Goal: Task Accomplishment & Management: Complete application form

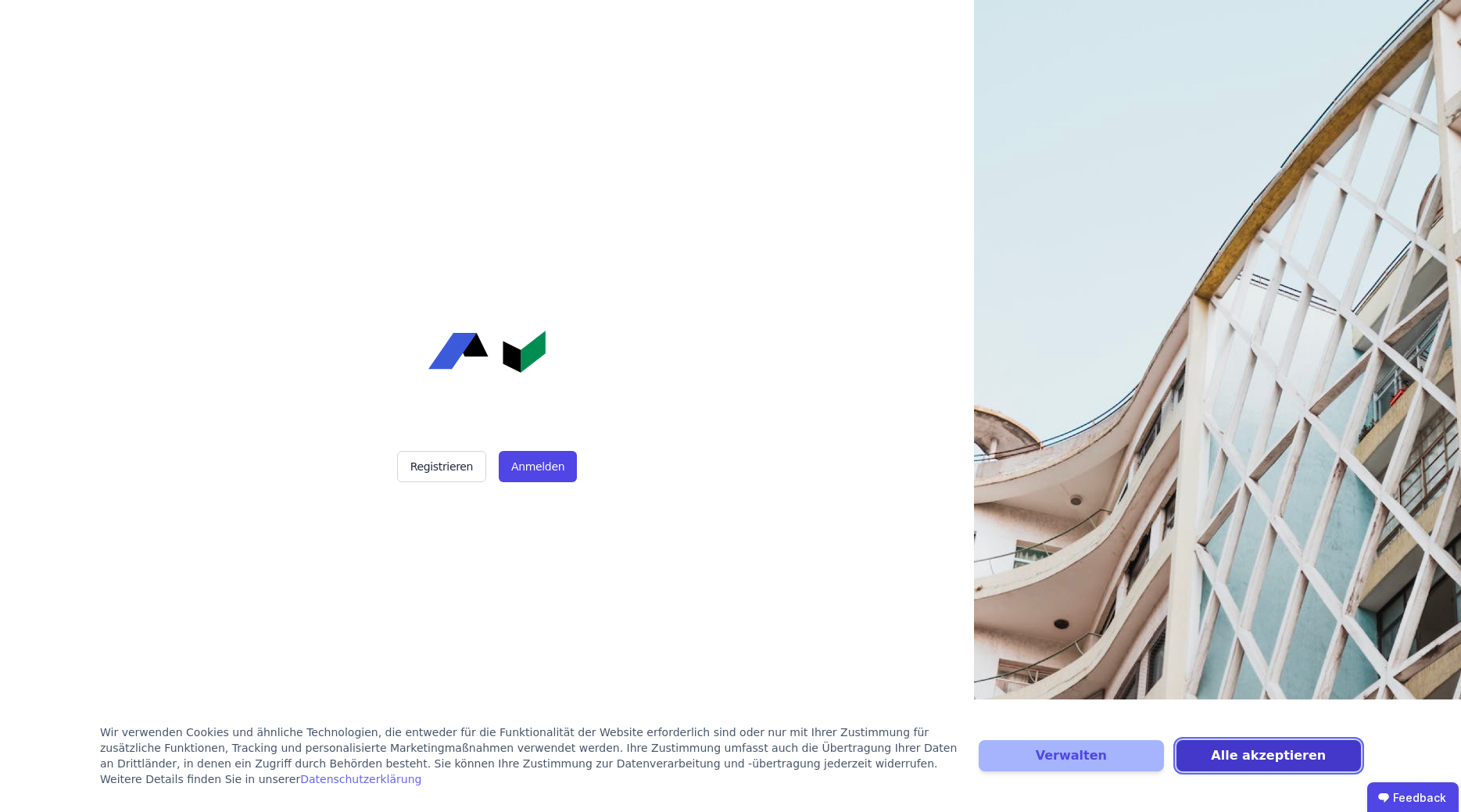
click at [1285, 759] on button "Alle akzeptieren" at bounding box center [1269, 756] width 185 height 32
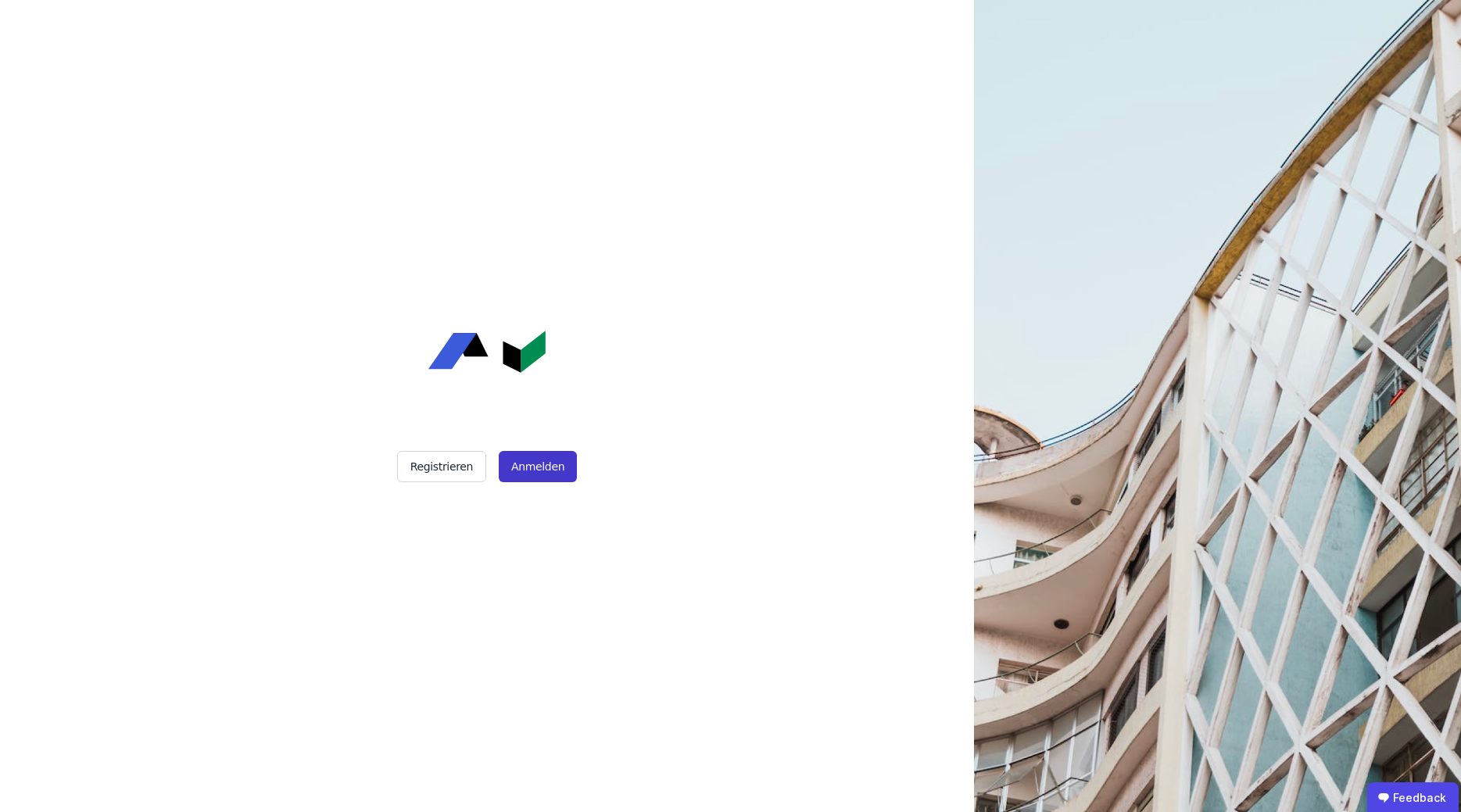
click at [540, 456] on button "Anmelden" at bounding box center [538, 467] width 78 height 32
click at [544, 466] on button "Anmelden" at bounding box center [538, 467] width 78 height 32
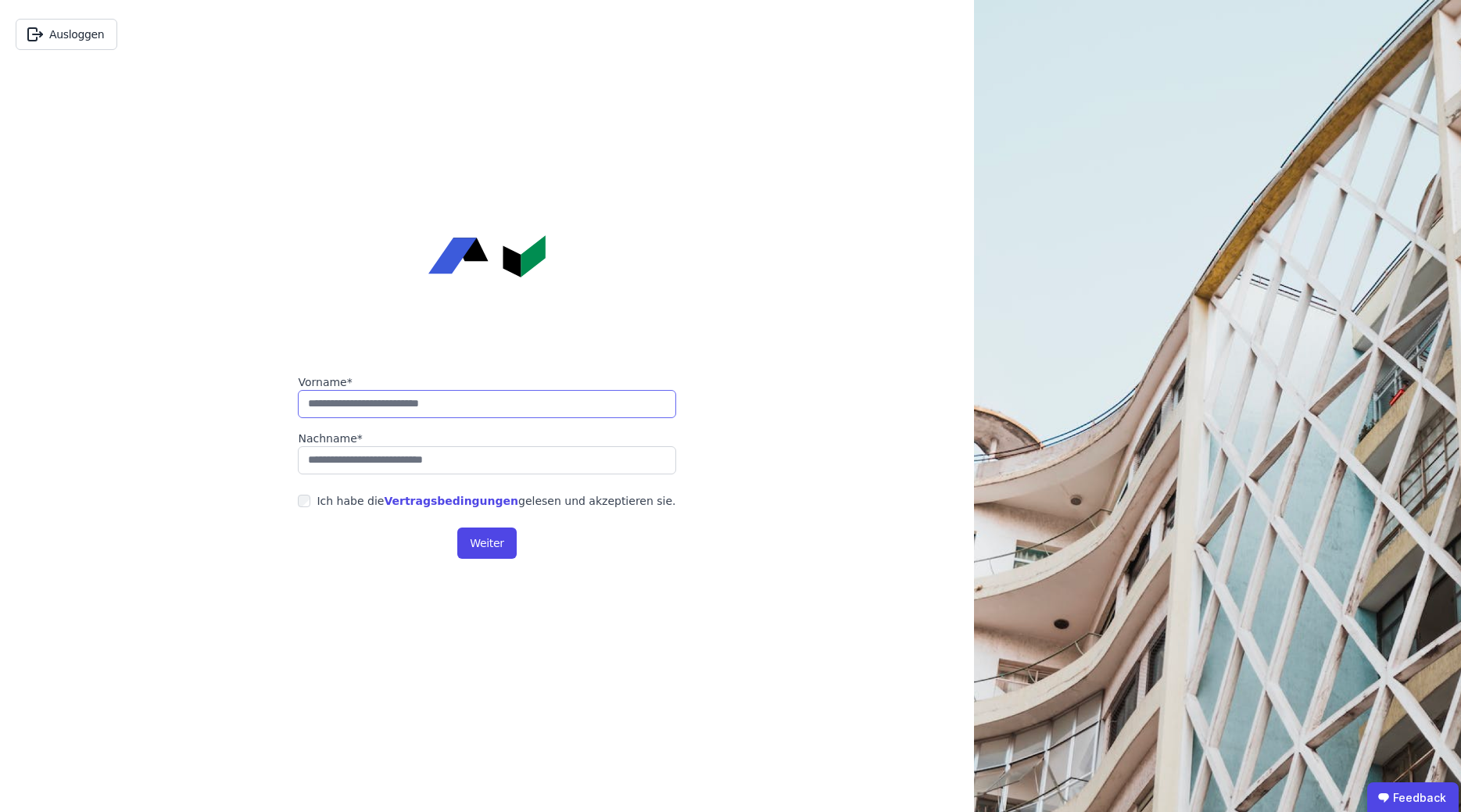
click at [384, 403] on input "string" at bounding box center [486, 404] width 378 height 28
type input "****"
click at [471, 458] on input "string" at bounding box center [486, 461] width 378 height 28
type input "*******"
click at [483, 546] on button "Weiter" at bounding box center [487, 544] width 59 height 32
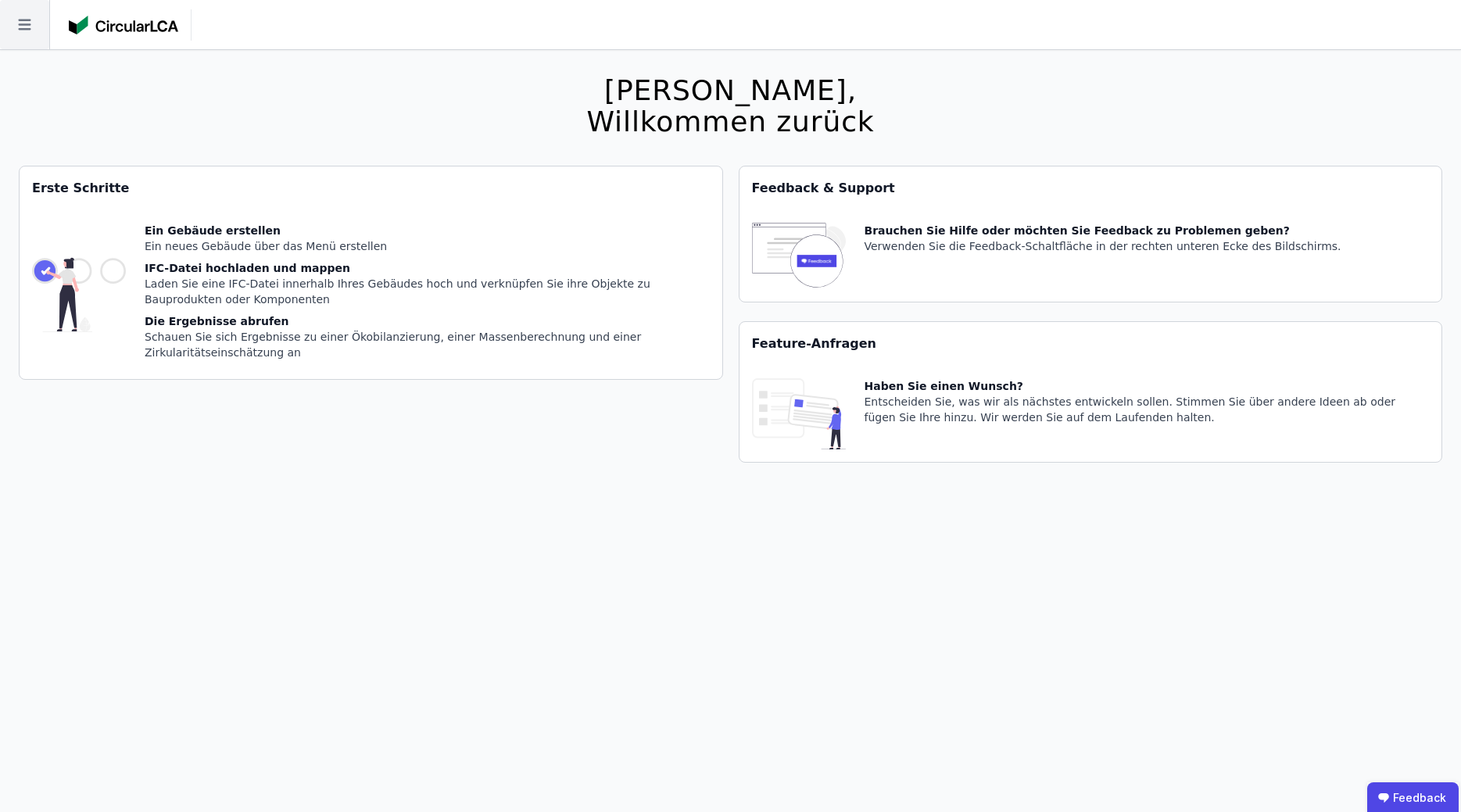
click at [22, 21] on icon at bounding box center [24, 24] width 49 height 49
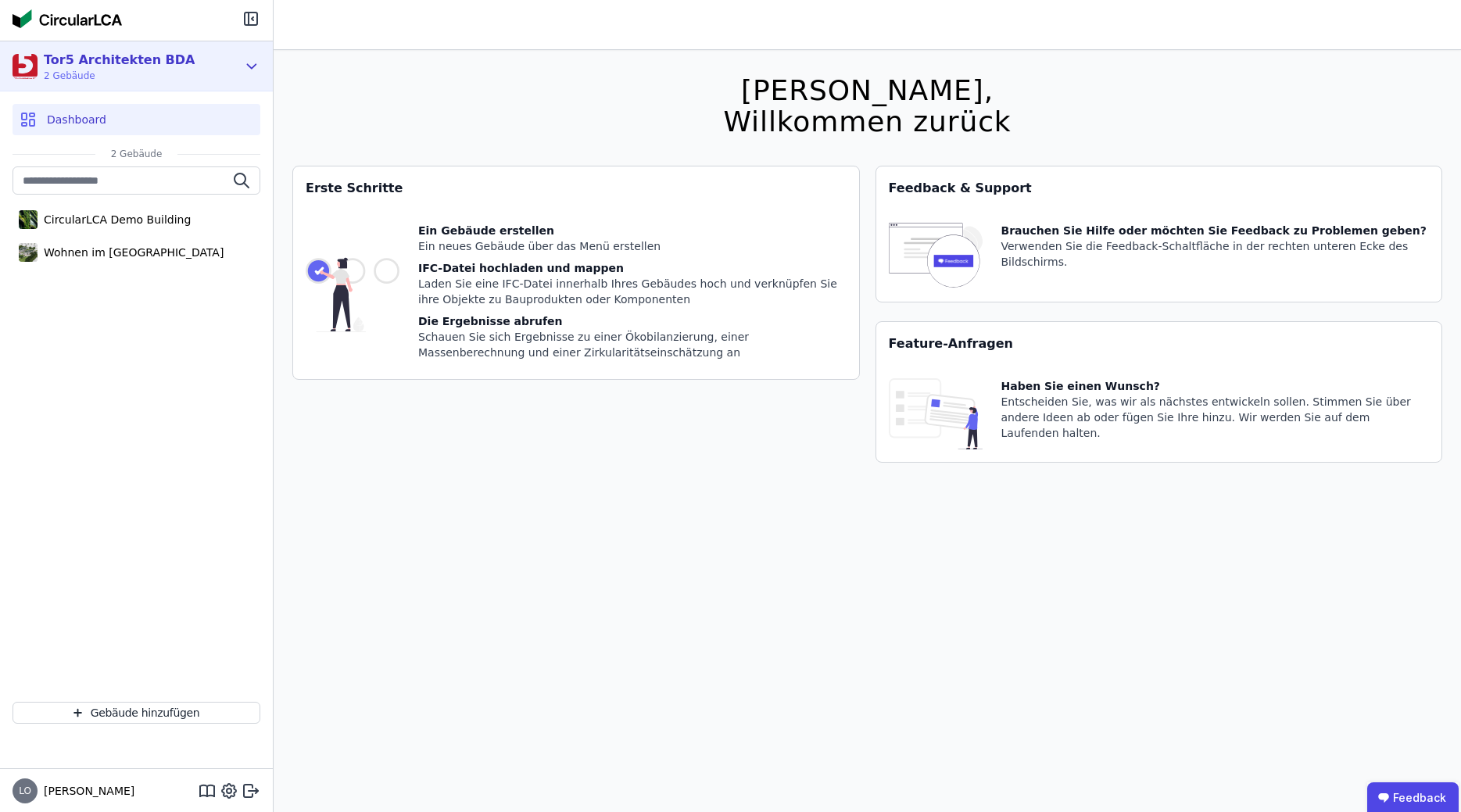
click at [72, 63] on div "Tor5 Architekten BDA" at bounding box center [119, 61] width 151 height 19
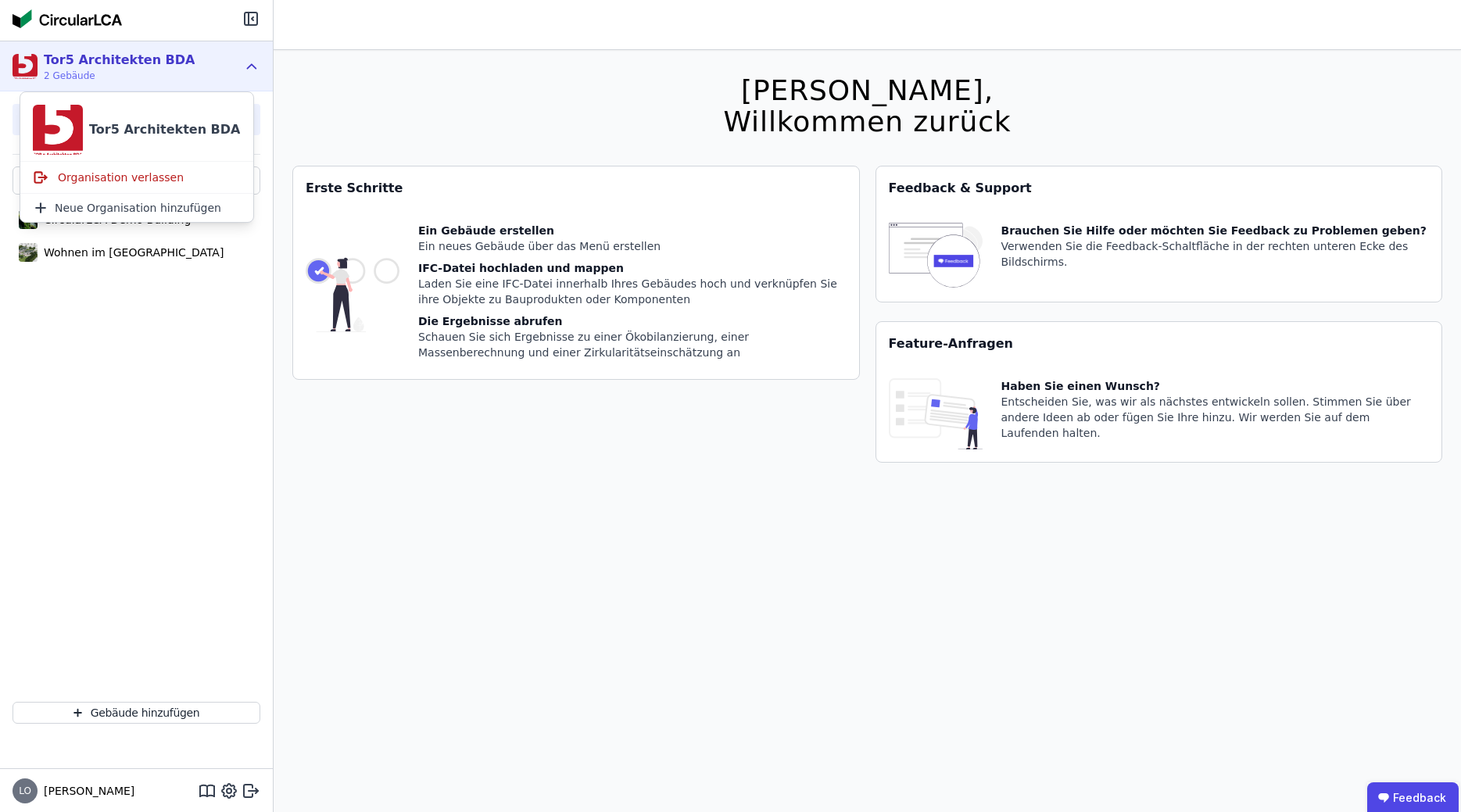
click at [89, 62] on div "Tor5 Architekten BDA" at bounding box center [119, 61] width 151 height 19
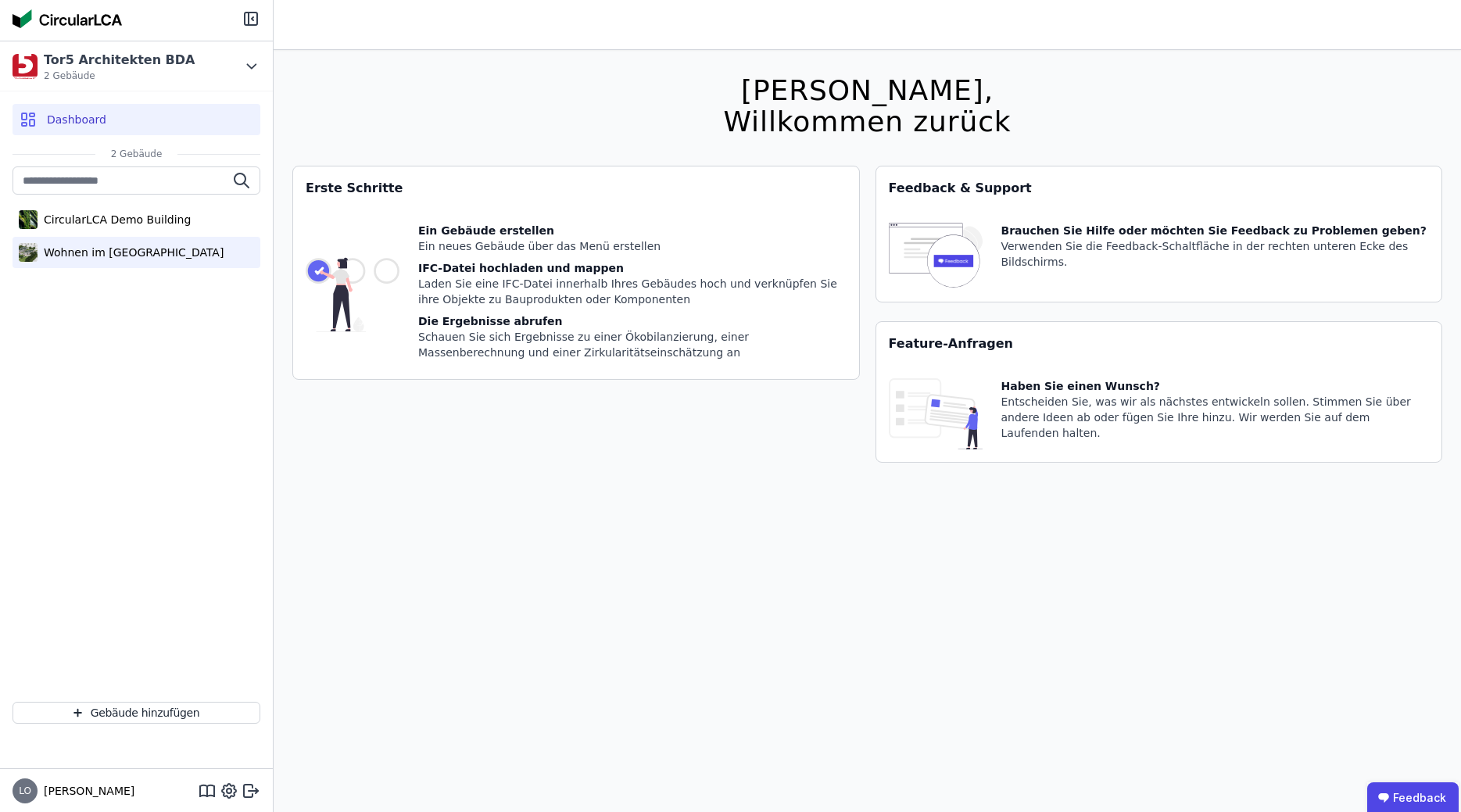
click at [151, 250] on div "Wohnen im [GEOGRAPHIC_DATA]" at bounding box center [131, 252] width 186 height 16
